Goal: Find specific page/section: Find specific page/section

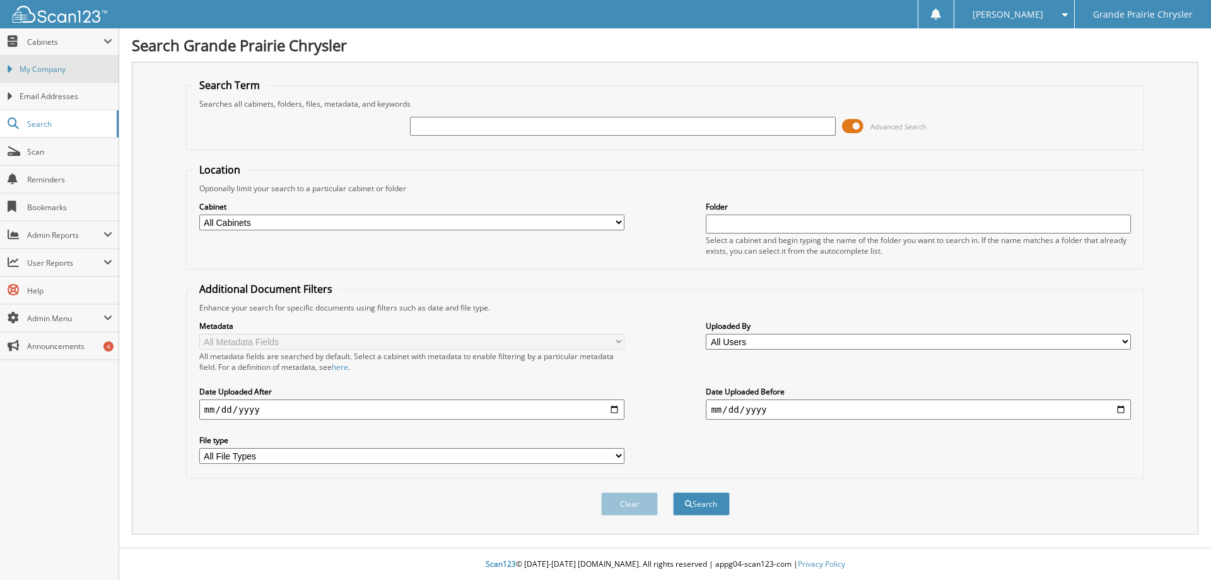
click at [62, 73] on span "My Company" at bounding box center [66, 69] width 93 height 11
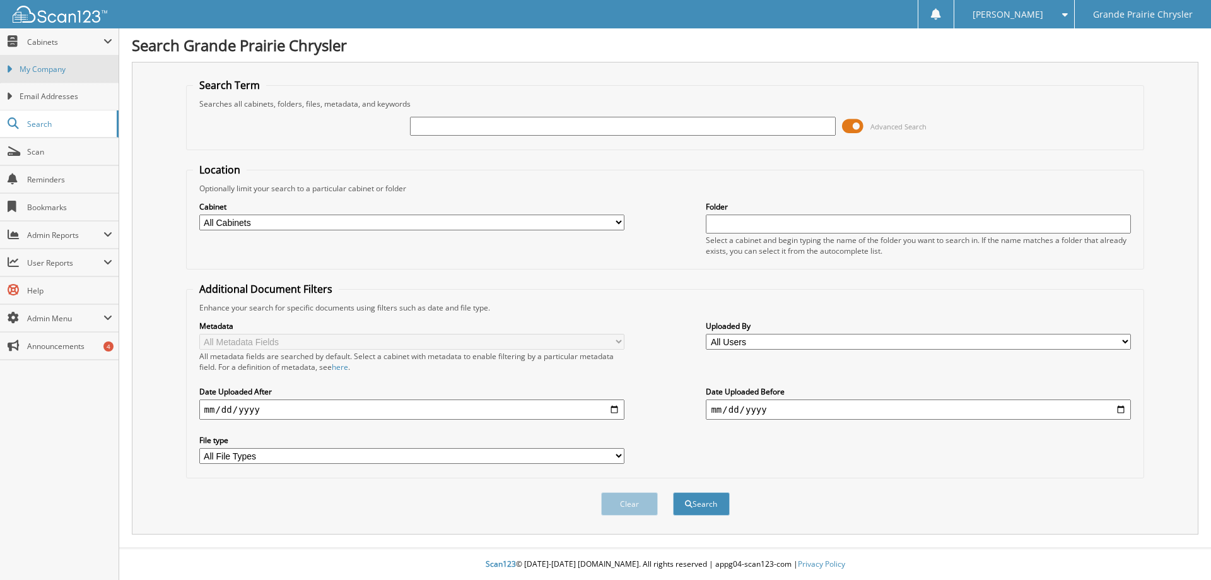
click at [62, 73] on span "My Company" at bounding box center [66, 69] width 93 height 11
